Goal: Task Accomplishment & Management: Complete application form

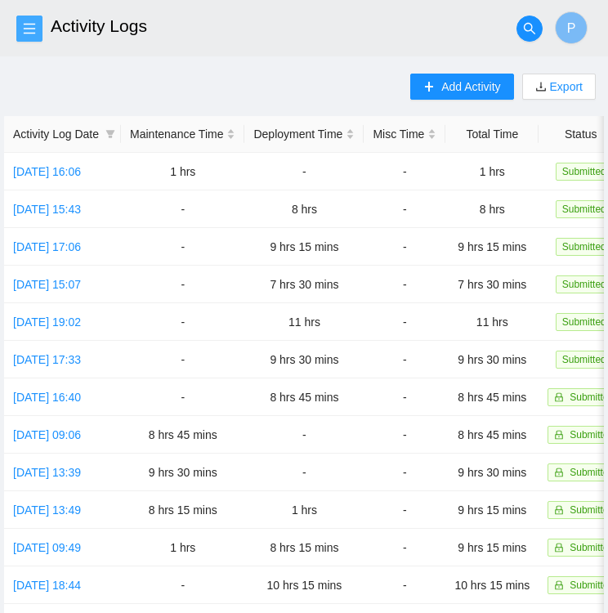
click at [33, 24] on icon "menu" at bounding box center [29, 28] width 11 height 11
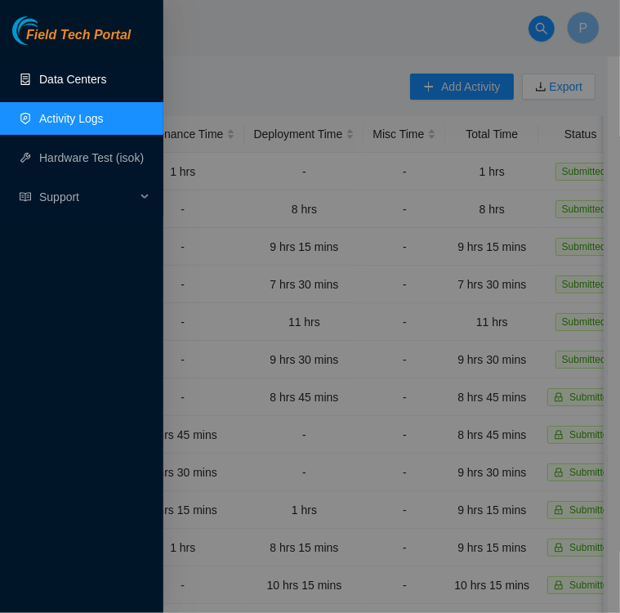
click at [66, 84] on link "Data Centers" at bounding box center [72, 79] width 67 height 13
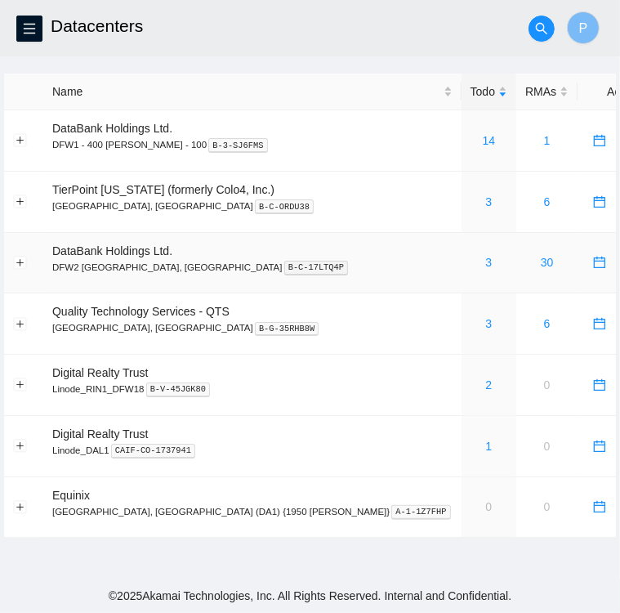
click at [471, 262] on div "3" at bounding box center [489, 262] width 37 height 18
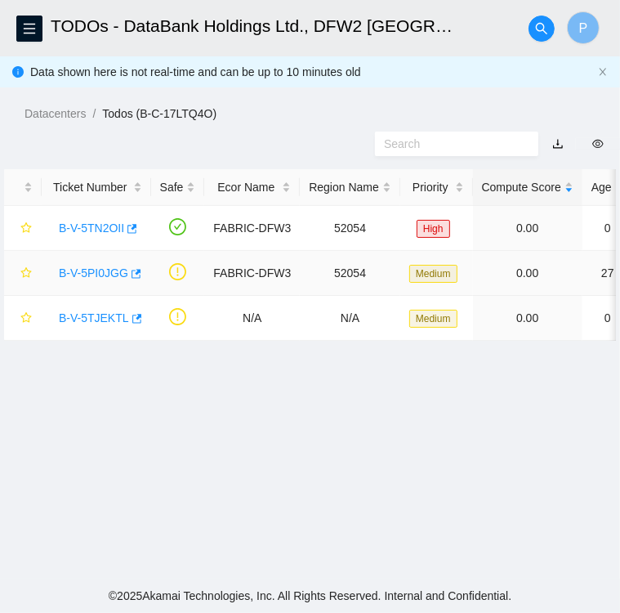
click at [91, 273] on link "B-V-5PI0JGG" at bounding box center [93, 272] width 69 height 13
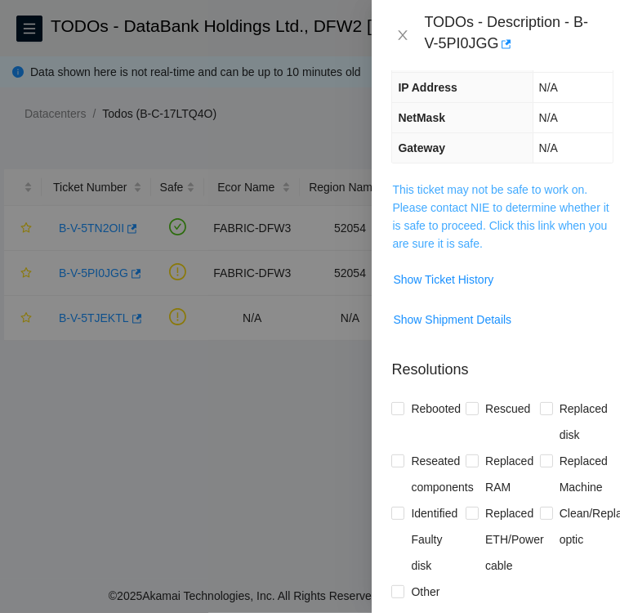
scroll to position [200, 0]
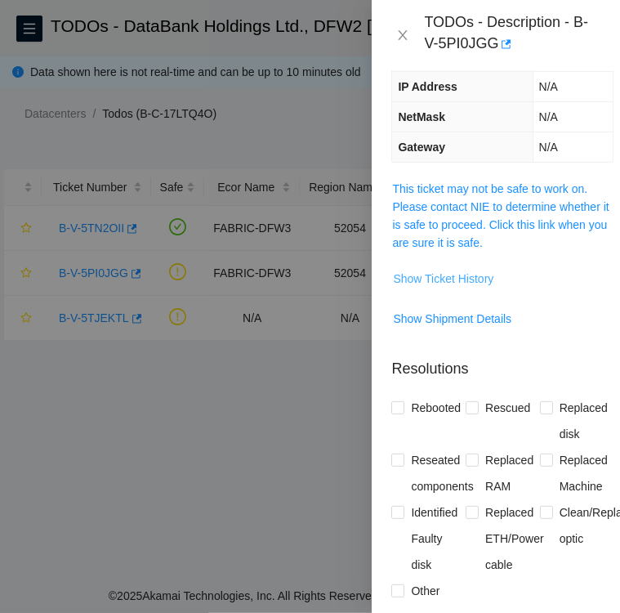
click at [444, 274] on span "Show Ticket History" at bounding box center [443, 279] width 100 height 18
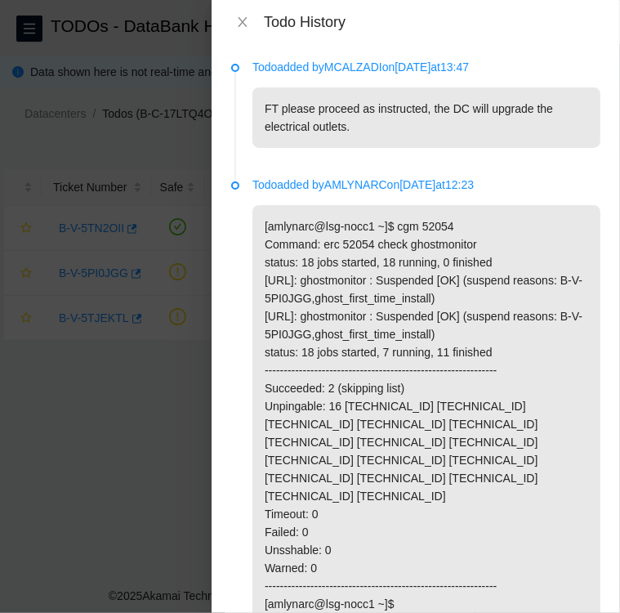
click at [175, 377] on div at bounding box center [310, 306] width 620 height 613
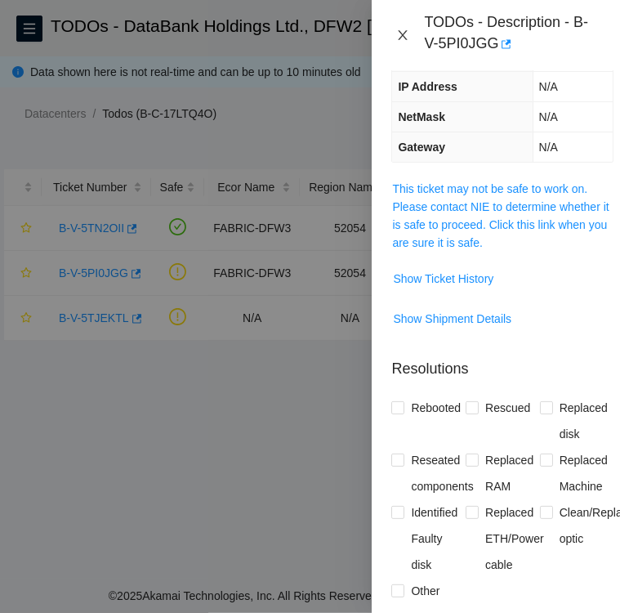
click at [411, 37] on button "Close" at bounding box center [402, 36] width 23 height 16
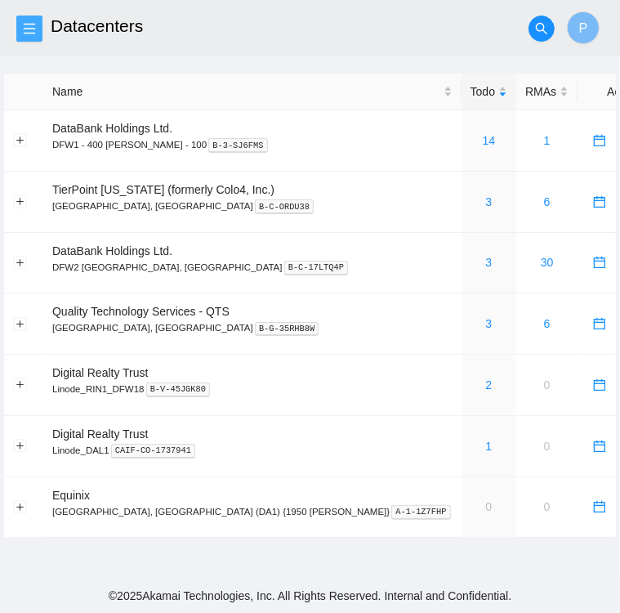
click at [21, 27] on span "menu" at bounding box center [29, 28] width 25 height 13
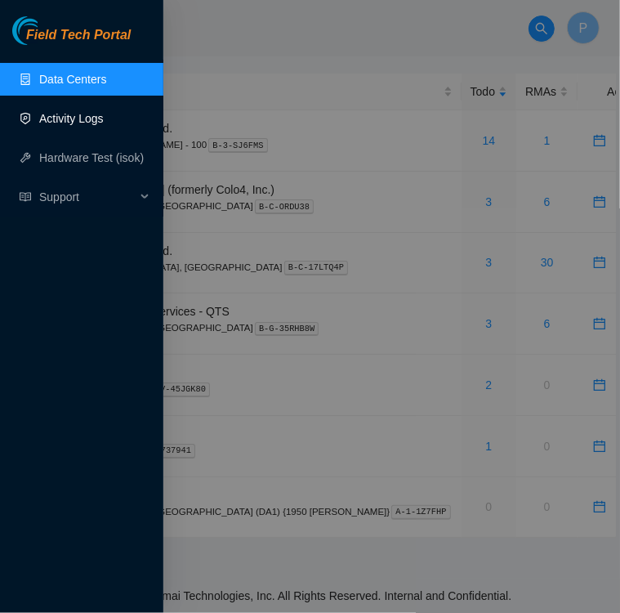
click at [70, 118] on link "Activity Logs" at bounding box center [71, 118] width 65 height 13
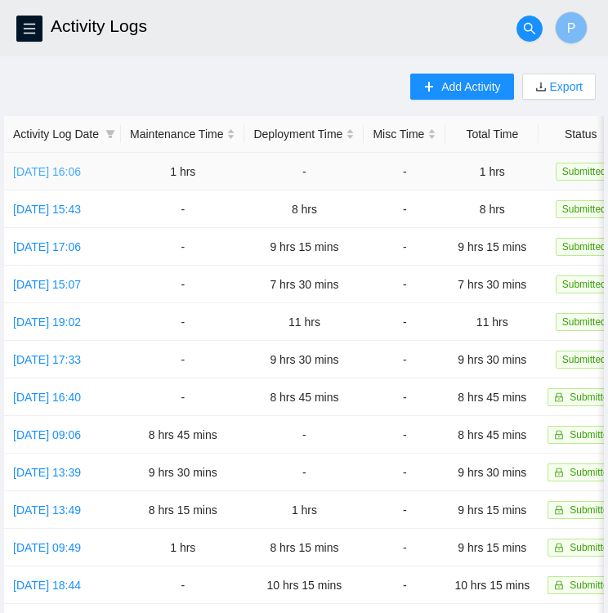
click at [51, 169] on link "[DATE] 16:06" at bounding box center [47, 171] width 68 height 13
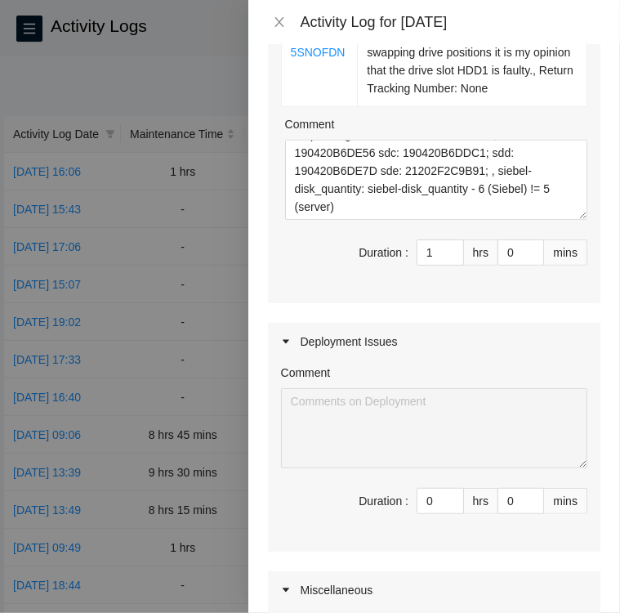
scroll to position [320, 0]
type input "1"
type input "2"
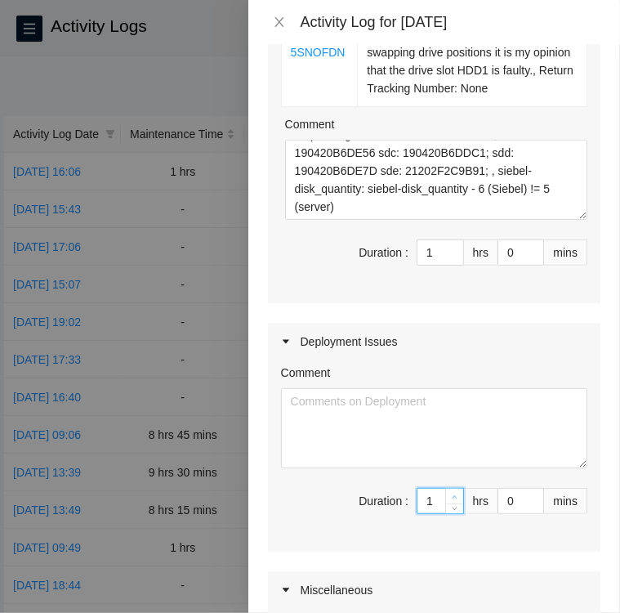
click at [452, 494] on icon "up" at bounding box center [455, 497] width 6 height 6
type input "2"
type input "3"
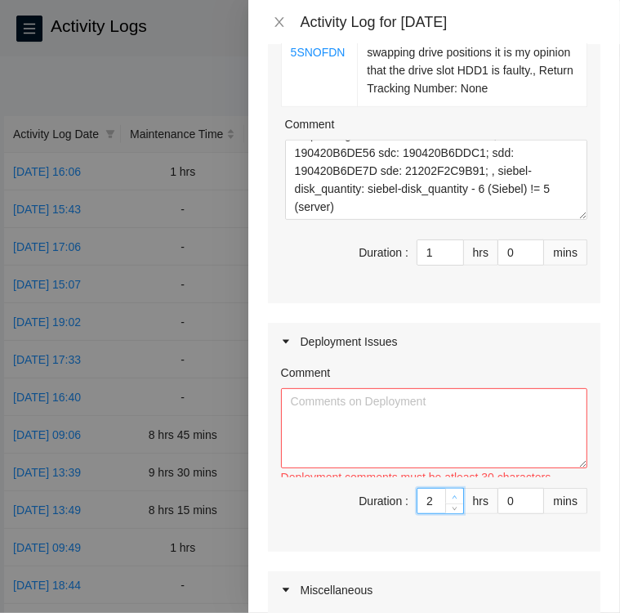
click at [452, 494] on icon "up" at bounding box center [455, 497] width 6 height 6
type input "3"
type input "4"
click at [452, 494] on icon "up" at bounding box center [455, 497] width 6 height 6
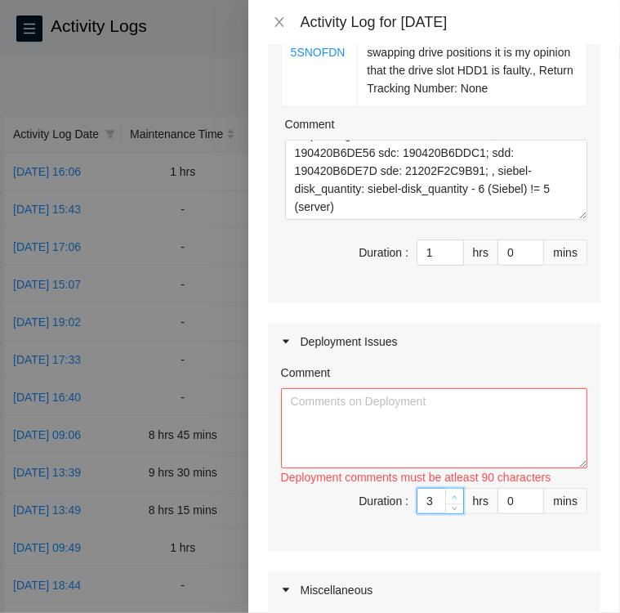
type input "4"
type input "5"
type input "6"
click at [452, 494] on icon "up" at bounding box center [455, 497] width 6 height 6
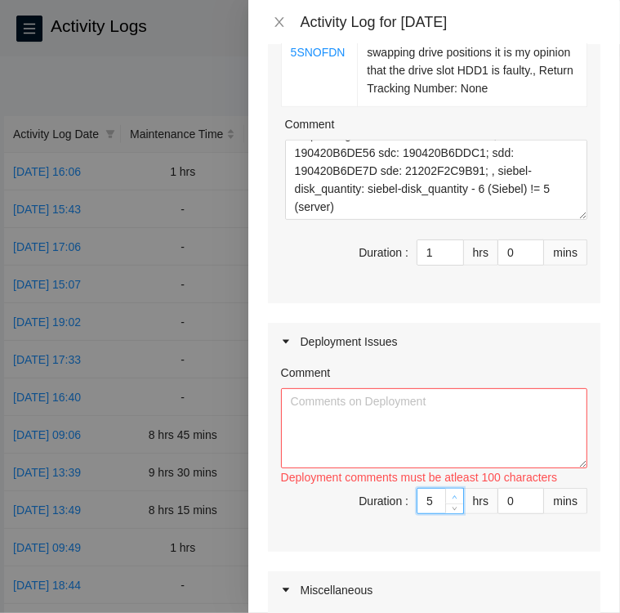
type input "6"
type input "7"
click at [452, 494] on icon "up" at bounding box center [455, 497] width 6 height 6
type input "7"
type input "8"
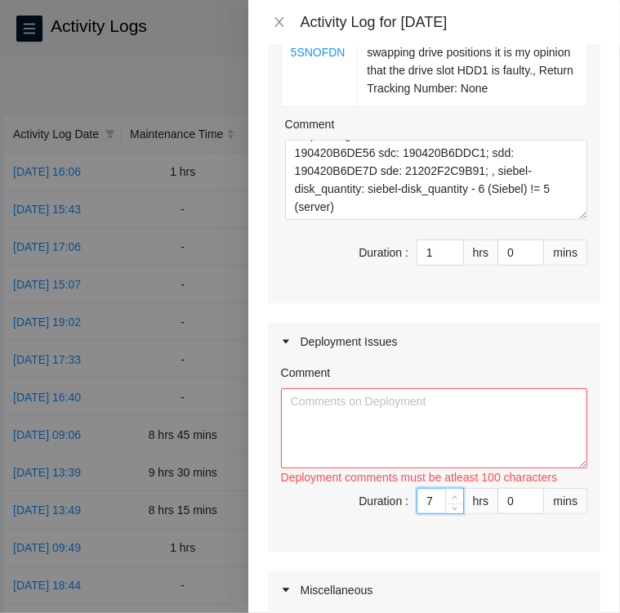
click at [452, 494] on icon "up" at bounding box center [455, 497] width 6 height 6
type input "8"
type input "9"
click at [452, 494] on icon "up" at bounding box center [455, 497] width 6 height 6
click at [416, 388] on textarea "Comment" at bounding box center [434, 428] width 306 height 80
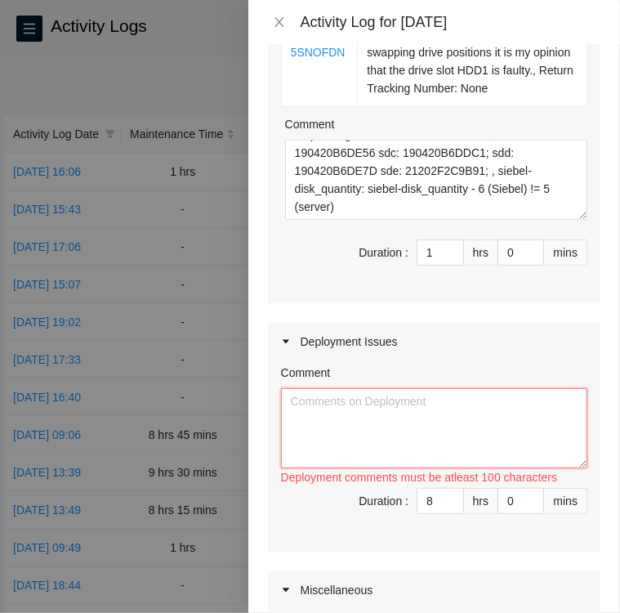
paste textarea "DP83457 • Ran 20m LC/LC fiber Rack KC01/DWDM-DFW12/grv5-1/1/9   Rack KG11/r02…"
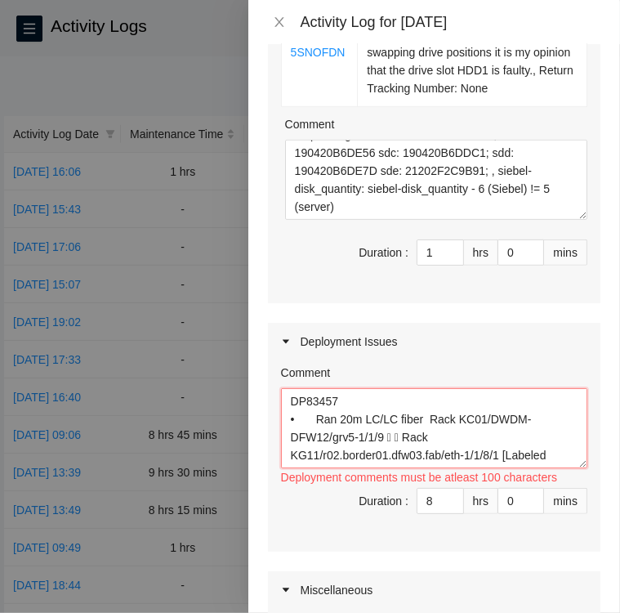
scroll to position [283, 0]
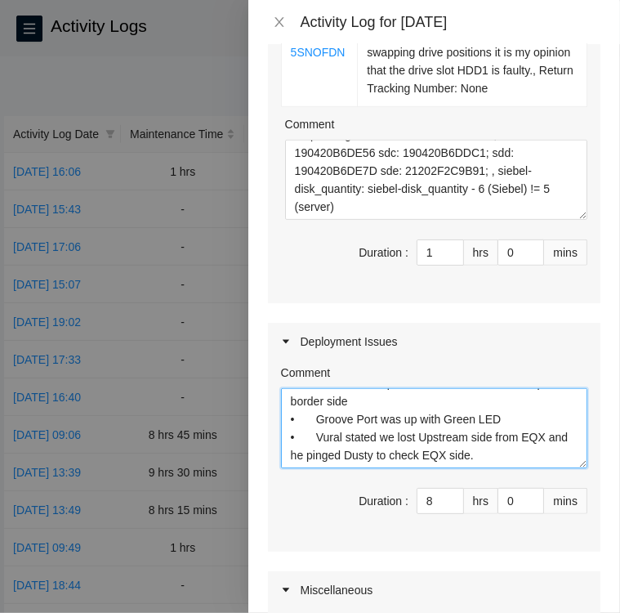
click at [507, 417] on textarea "DP83457 • Ran 20m LC/LC fiber Rack KC01/DWDM-DFW12/grv5-1/1/9   Rack KG11/r02…" at bounding box center [434, 428] width 306 height 80
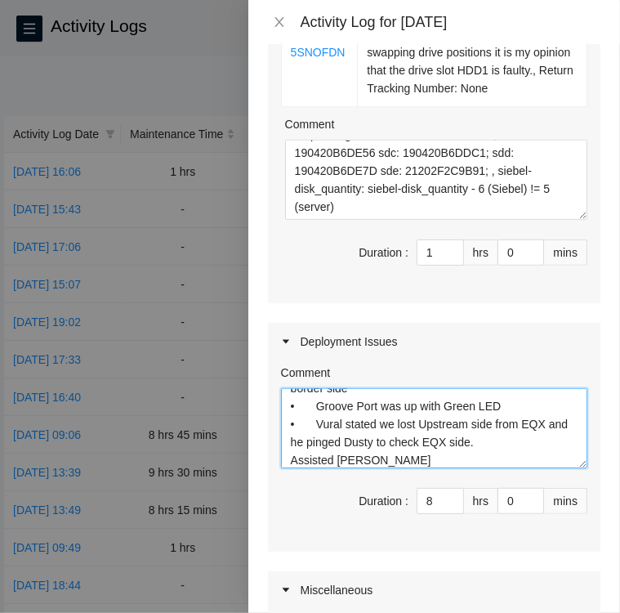
type textarea "DP83457 • Ran 20m LC/LC fiber Rack KC01/DWDM-DFW12/grv5-1/1/9   Rack KG11/r02…"
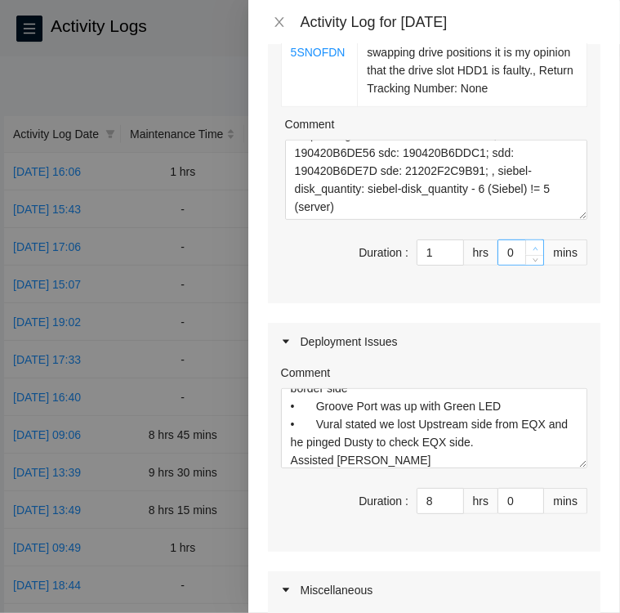
type input "1"
click at [530, 243] on span "up" at bounding box center [535, 248] width 10 height 10
type input "2"
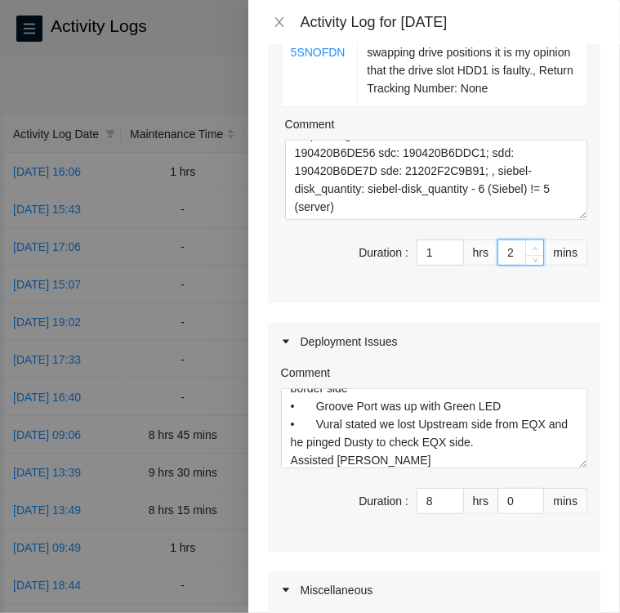
click at [530, 243] on span "up" at bounding box center [535, 248] width 10 height 10
type input "3"
click at [530, 243] on span "up" at bounding box center [535, 248] width 10 height 10
type input "4"
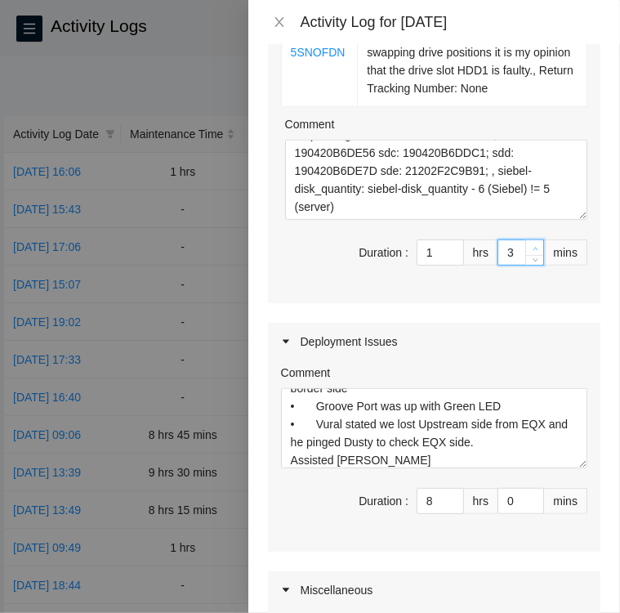
type input "4"
click at [530, 243] on span "up" at bounding box center [535, 248] width 10 height 10
type input "5"
click at [530, 243] on span "up" at bounding box center [535, 248] width 10 height 10
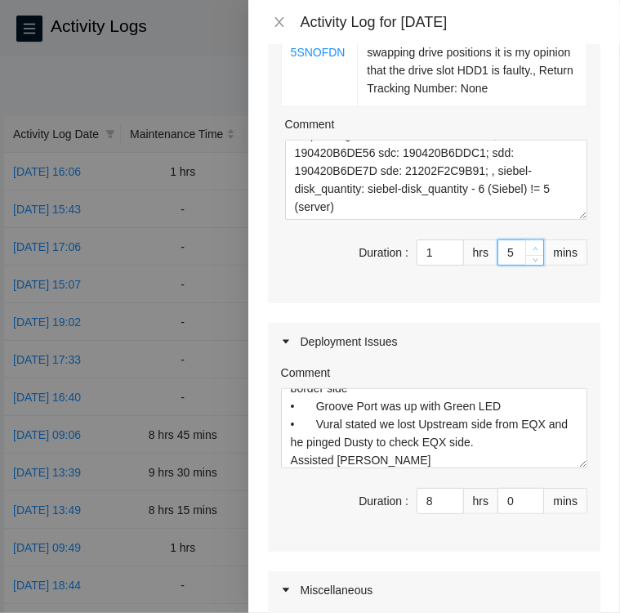
type input "6"
click at [530, 243] on span "up" at bounding box center [535, 248] width 10 height 10
type input "7"
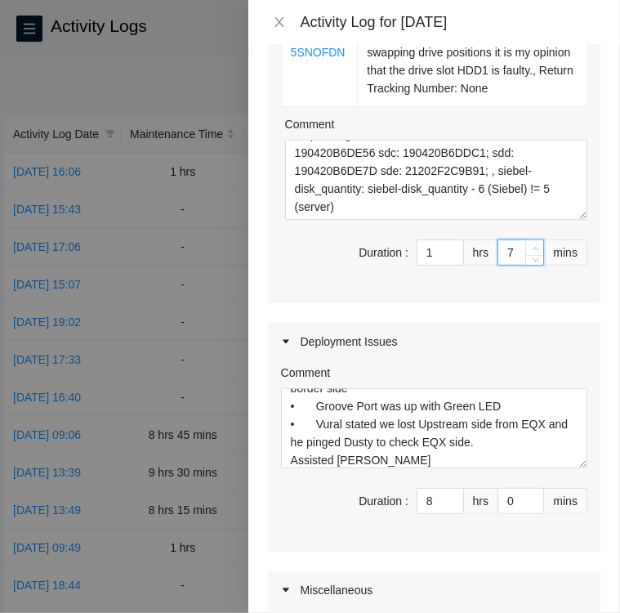
click at [530, 243] on span "up" at bounding box center [535, 248] width 10 height 10
type input "8"
click at [530, 243] on span "up" at bounding box center [535, 248] width 10 height 10
type input "9"
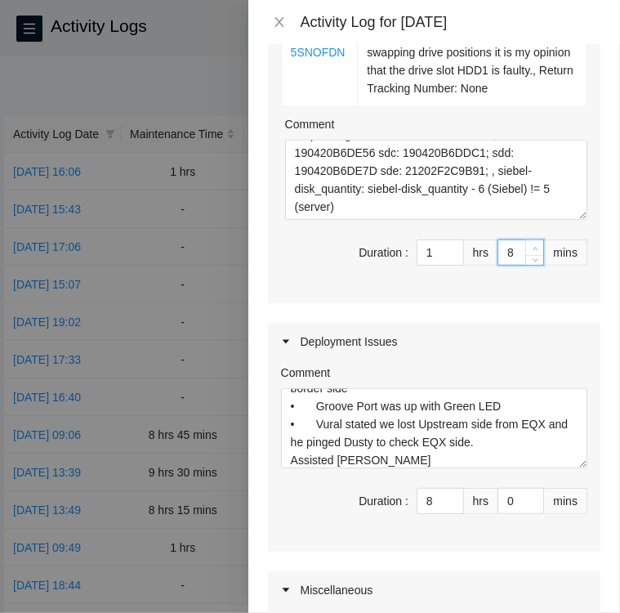
type input "9"
click at [530, 243] on span "up" at bounding box center [535, 248] width 10 height 10
type input "10"
click at [530, 243] on span "up" at bounding box center [535, 248] width 10 height 10
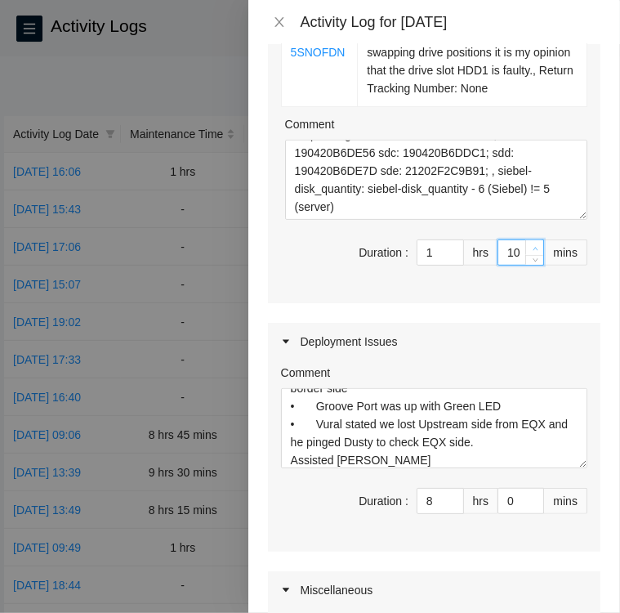
type input "11"
click at [530, 243] on span "up" at bounding box center [535, 248] width 10 height 10
type input "12"
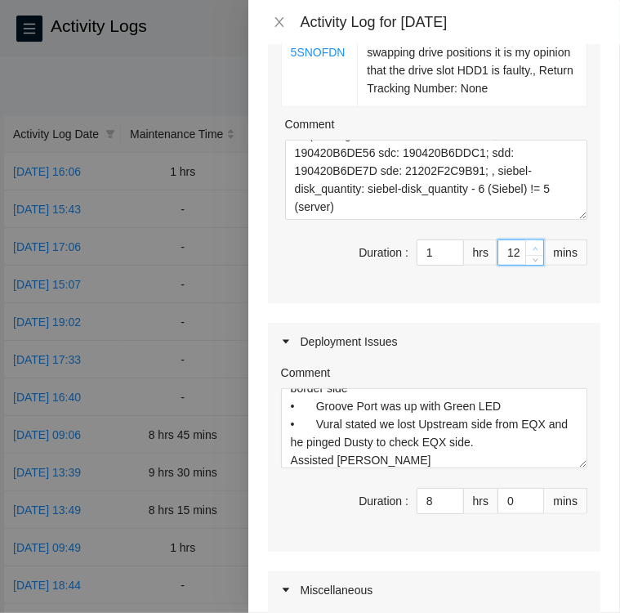
click at [530, 243] on span "up" at bounding box center [535, 248] width 10 height 10
type input "13"
click at [530, 243] on span "up" at bounding box center [535, 248] width 10 height 10
type input "14"
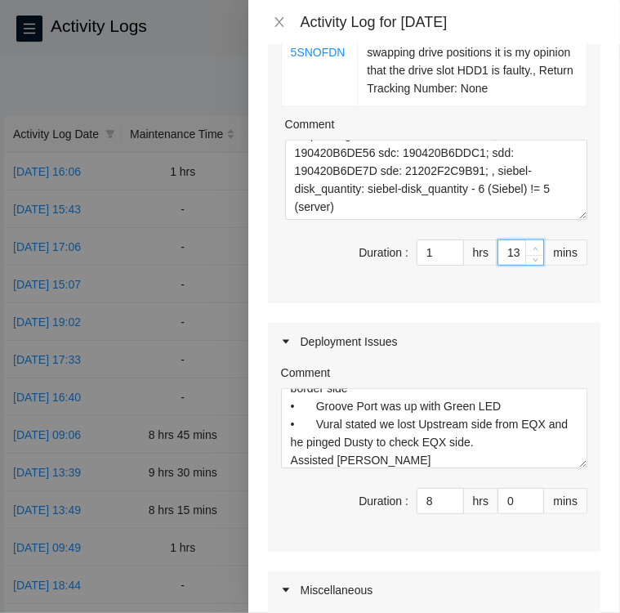
type input "14"
click at [530, 243] on span "up" at bounding box center [535, 248] width 10 height 10
type input "15"
click at [530, 243] on span "up" at bounding box center [535, 248] width 10 height 10
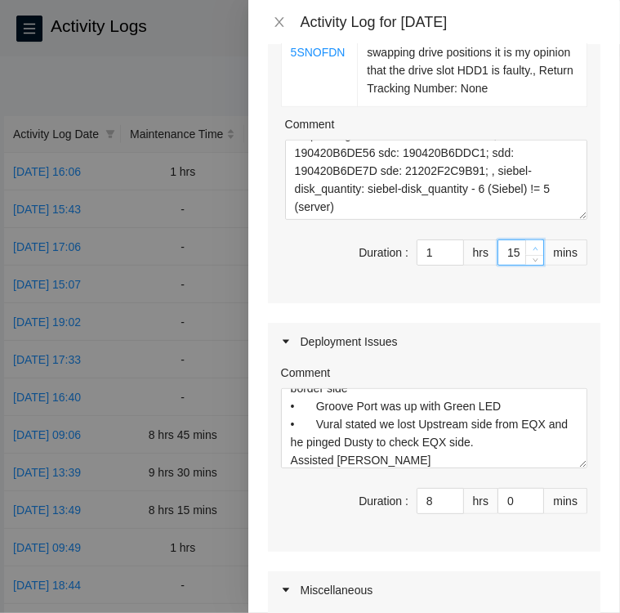
type input "16"
click at [530, 243] on span "up" at bounding box center [535, 248] width 10 height 10
type input "17"
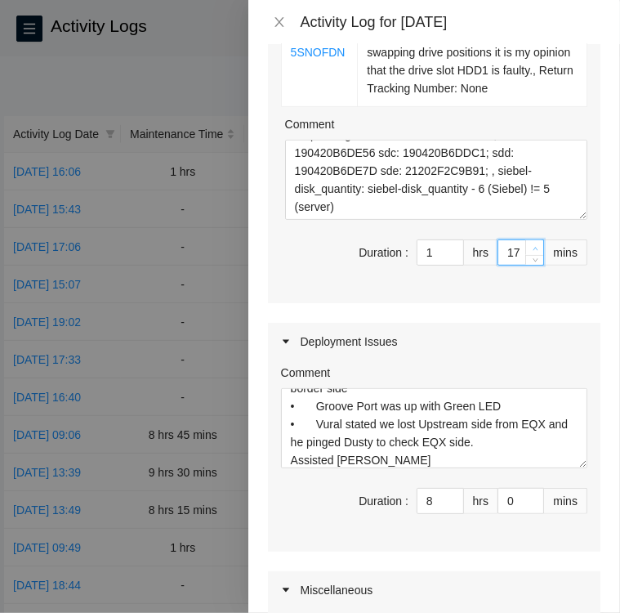
click at [530, 243] on span "up" at bounding box center [535, 248] width 10 height 10
type input "18"
click at [530, 243] on span "up" at bounding box center [535, 248] width 10 height 10
type input "19"
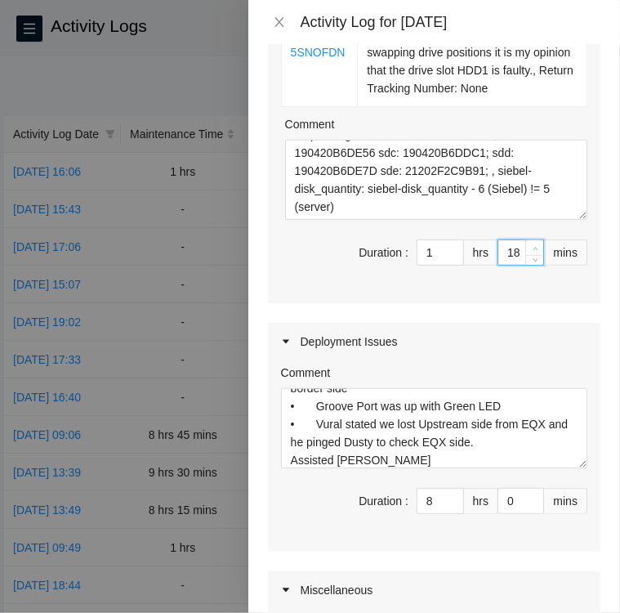
type input "19"
click at [530, 243] on span "up" at bounding box center [535, 248] width 10 height 10
type input "20"
click at [530, 243] on span "up" at bounding box center [535, 248] width 10 height 10
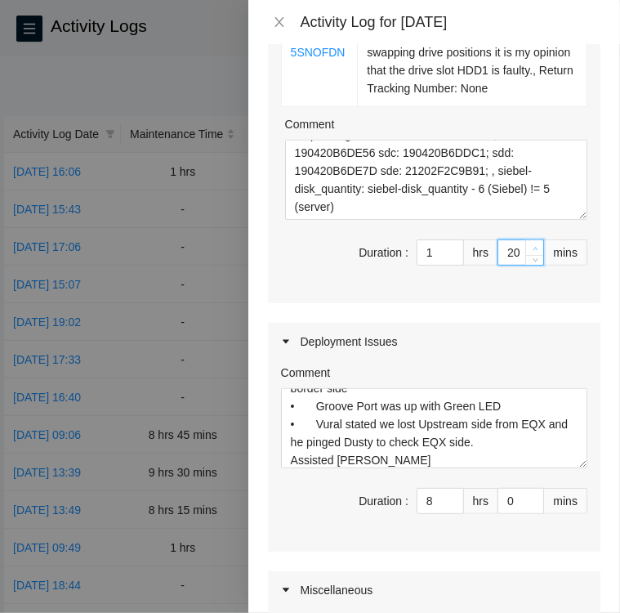
type input "21"
click at [530, 243] on span "up" at bounding box center [535, 248] width 10 height 10
type input "22"
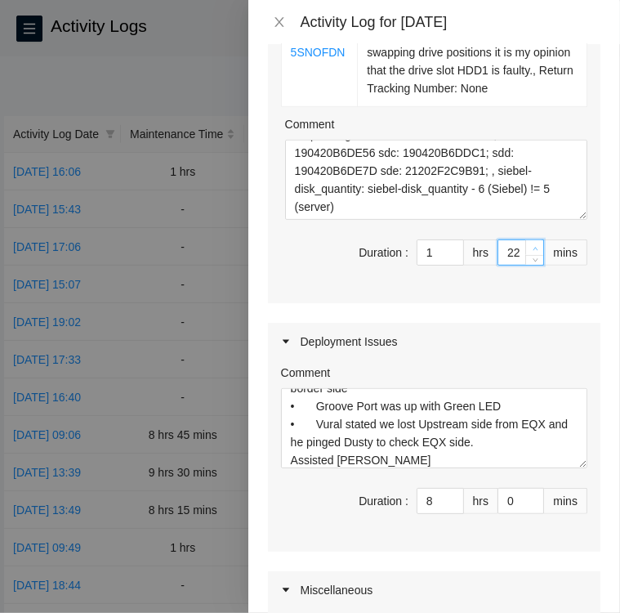
click at [530, 243] on span "up" at bounding box center [535, 248] width 10 height 10
type input "23"
click at [530, 243] on span "up" at bounding box center [535, 248] width 10 height 10
type input "24"
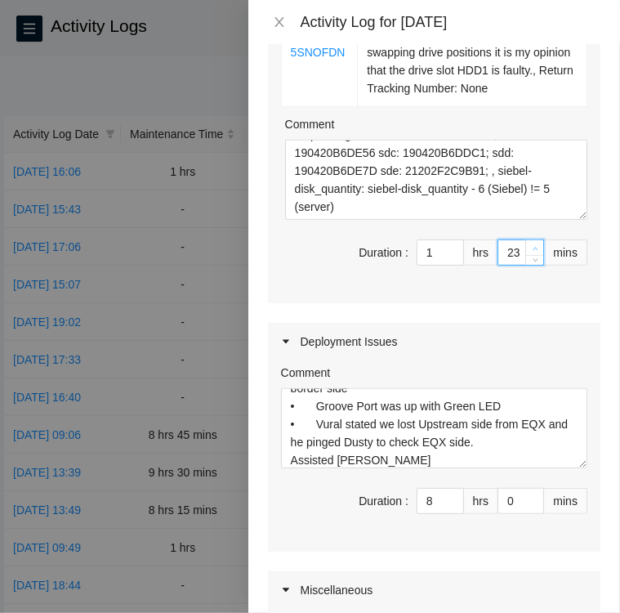
type input "24"
click at [530, 243] on span "up" at bounding box center [535, 248] width 10 height 10
type input "25"
click at [530, 243] on span "up" at bounding box center [535, 248] width 10 height 10
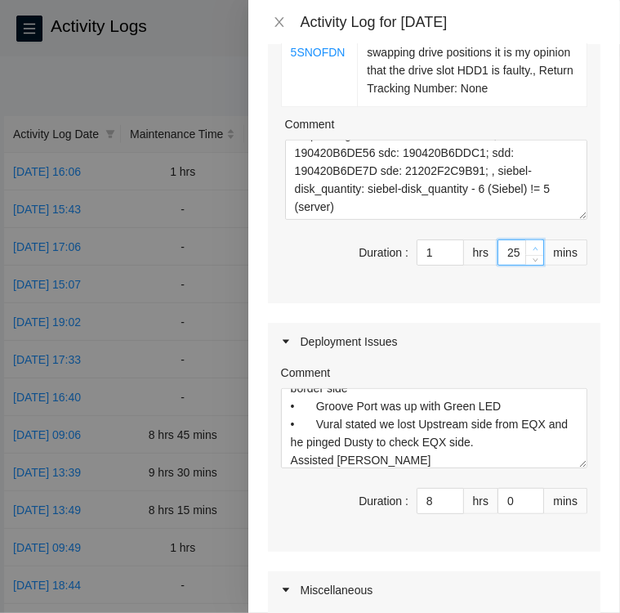
type input "26"
click at [530, 243] on span "up" at bounding box center [535, 248] width 10 height 10
type input "27"
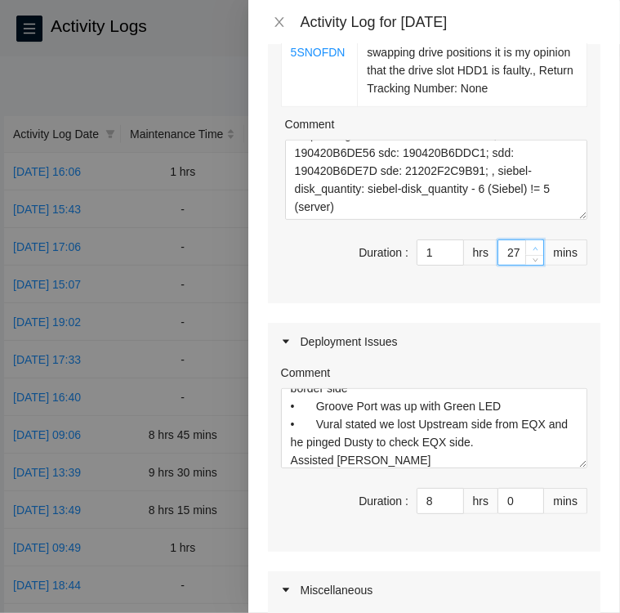
click at [530, 243] on span "up" at bounding box center [535, 248] width 10 height 10
type input "28"
click at [530, 243] on span "up" at bounding box center [535, 248] width 10 height 10
type input "29"
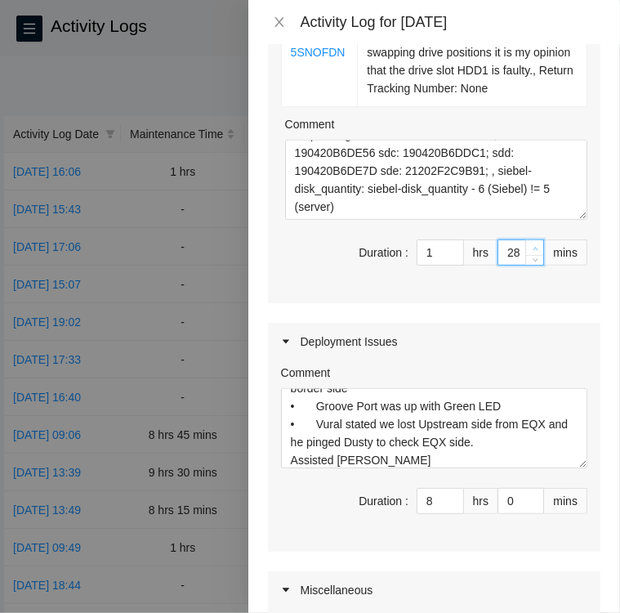
type input "29"
click at [530, 243] on span "up" at bounding box center [535, 248] width 10 height 10
type input "30"
click at [530, 243] on span "up" at bounding box center [535, 248] width 10 height 10
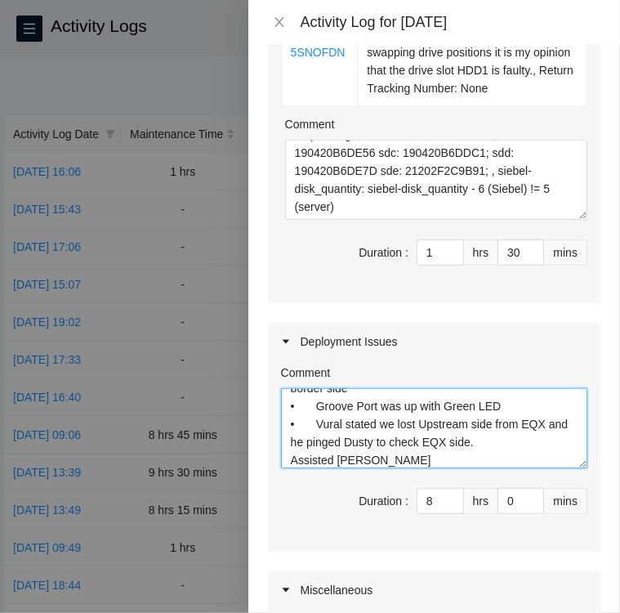
click at [366, 439] on textarea "DP83457 • Ran 20m LC/LC fiber Rack KC01/DWDM-DFW12/grv5-1/1/9   Rack KG11/r02…" at bounding box center [434, 428] width 306 height 80
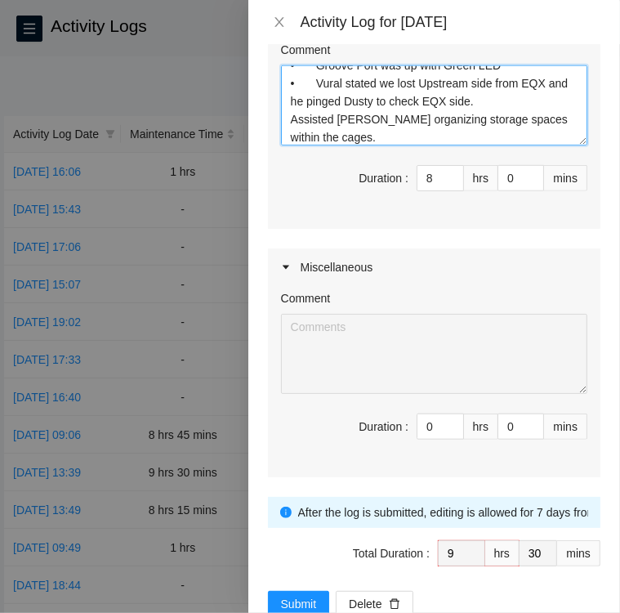
scroll to position [663, 0]
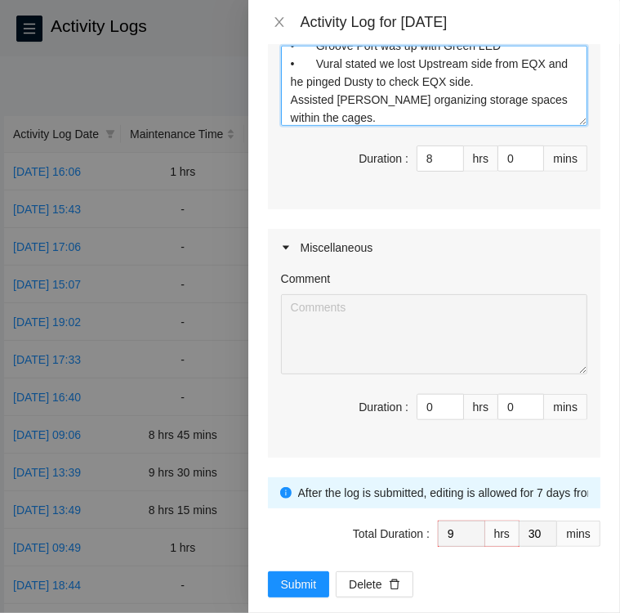
click at [288, 76] on textarea "DP83457 • Ran 20m LC/LC fiber Rack KC01/DWDM-DFW12/grv5-1/1/9   Rack KG11/r02…" at bounding box center [434, 86] width 306 height 80
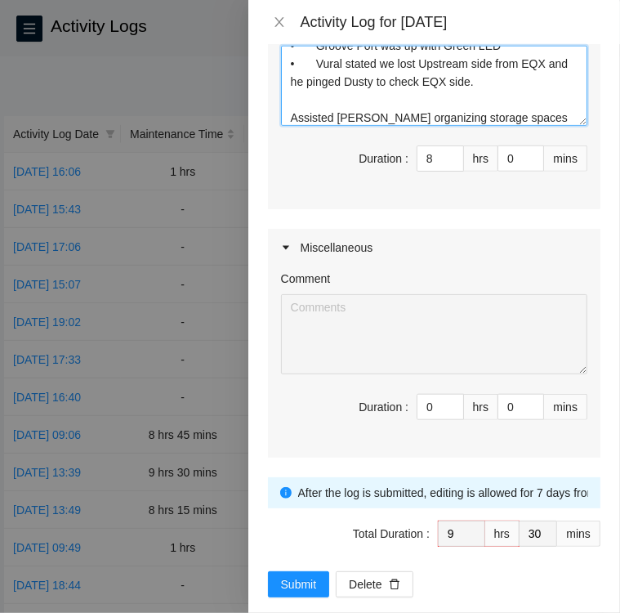
click at [553, 97] on textarea "DP83457 • Ran 20m LC/LC fiber Rack KC01/DWDM-DFW12/grv5-1/1/9   Rack KG11/r02…" at bounding box center [434, 86] width 306 height 80
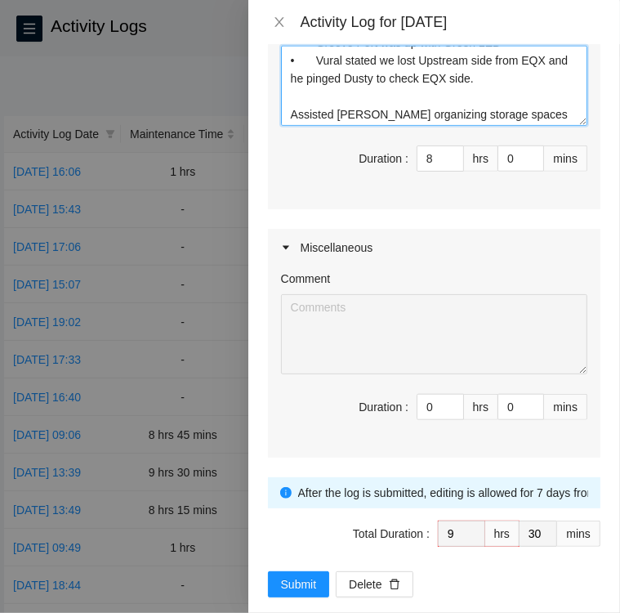
scroll to position [304, 0]
click at [290, 74] on textarea "DP83457 • Ran 20m LC/LC fiber Rack KC01/DWDM-DFW12/grv5-1/1/9   Rack KG11/r02…" at bounding box center [434, 86] width 306 height 80
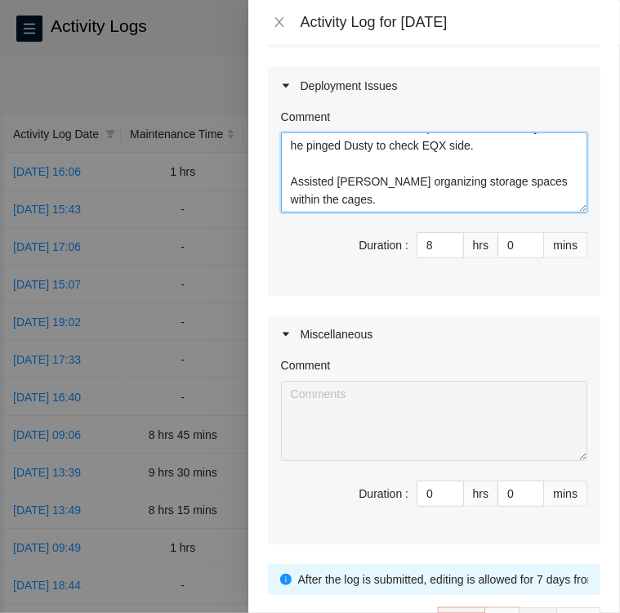
scroll to position [571, 0]
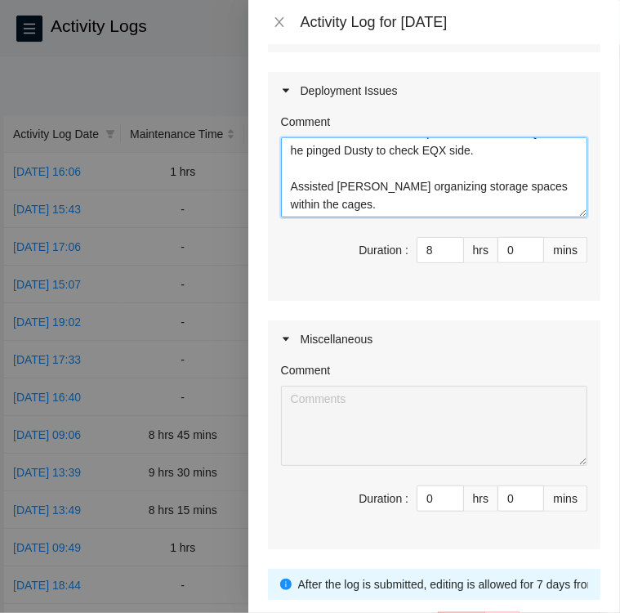
click at [288, 148] on textarea "DP83457 • Ran 20m LC/LC fiber Rack KC01/DWDM-DFW12/grv5-1/1/9   Rack KG11/r02…" at bounding box center [434, 177] width 306 height 80
click at [334, 167] on textarea "DP83457 • Ran 20m LC/LC fiber Rack KC01/DWDM-DFW12/grv5-1/1/9   Rack KG11/r02…" at bounding box center [434, 177] width 306 height 80
type textarea "DP83457 • Ran 20m LC/LC fiber Rack KC01/DWDM-DFW12/grv5-1/1/9   Rack KG11/r02…"
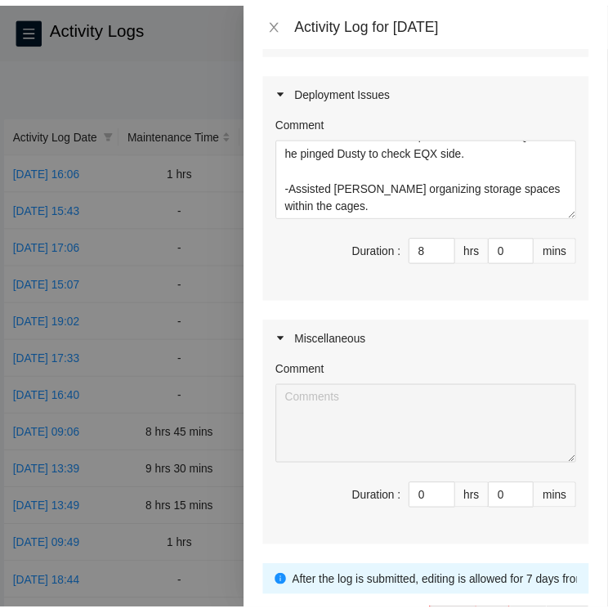
scroll to position [663, 0]
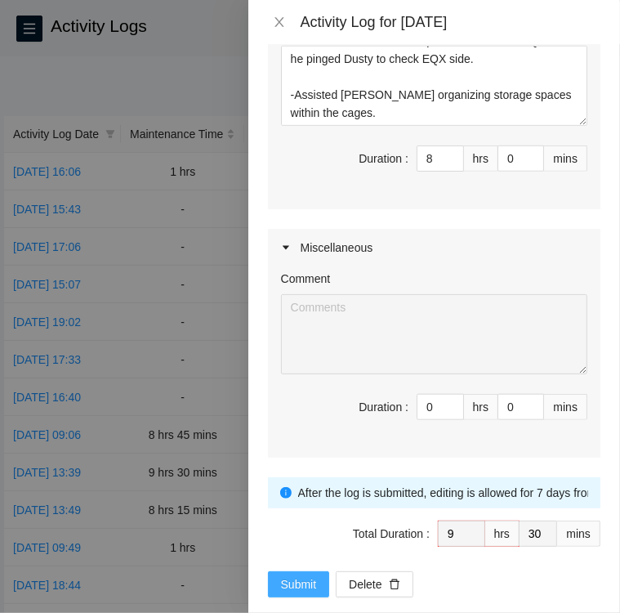
click at [286, 575] on span "Submit" at bounding box center [299, 584] width 36 height 18
